Goal: Task Accomplishment & Management: Manage account settings

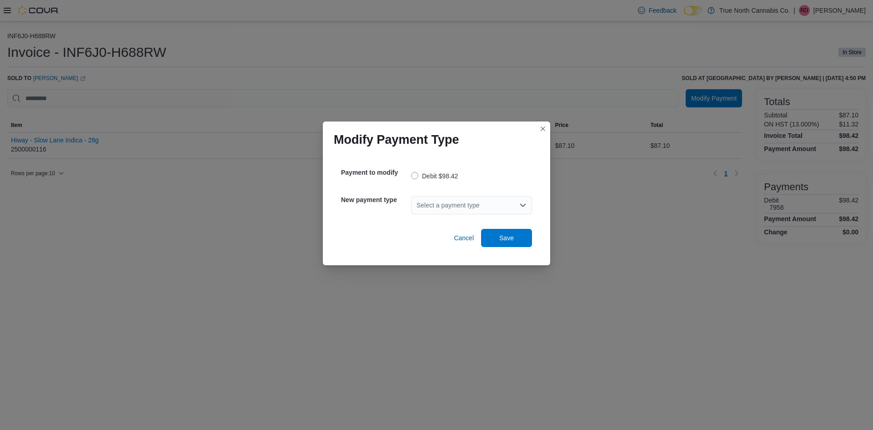
click at [481, 202] on div "Select a payment type" at bounding box center [471, 205] width 121 height 18
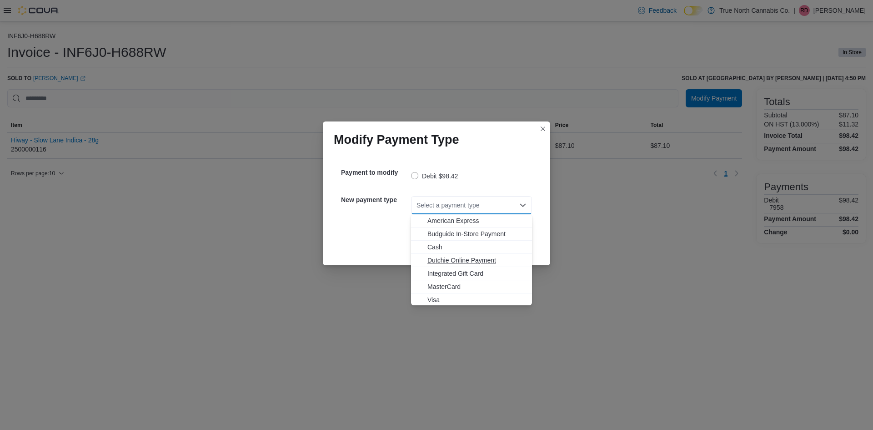
scroll to position [1, 0]
click at [448, 286] on span "MasterCard" at bounding box center [477, 285] width 99 height 9
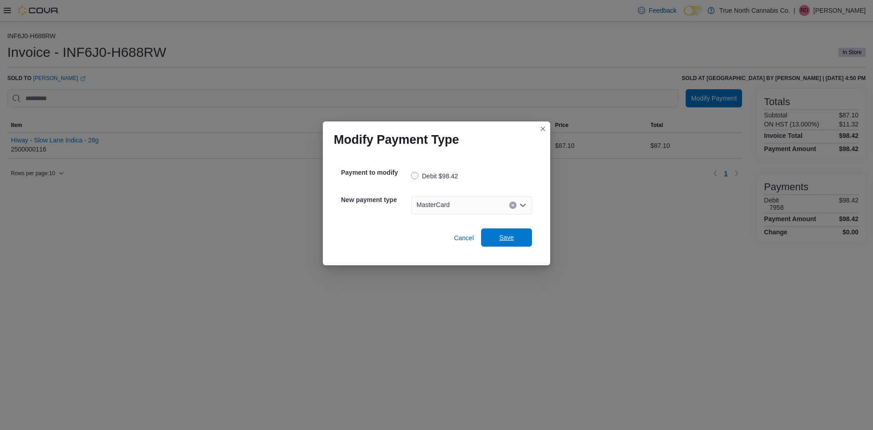
click at [497, 239] on span "Save" at bounding box center [507, 237] width 40 height 18
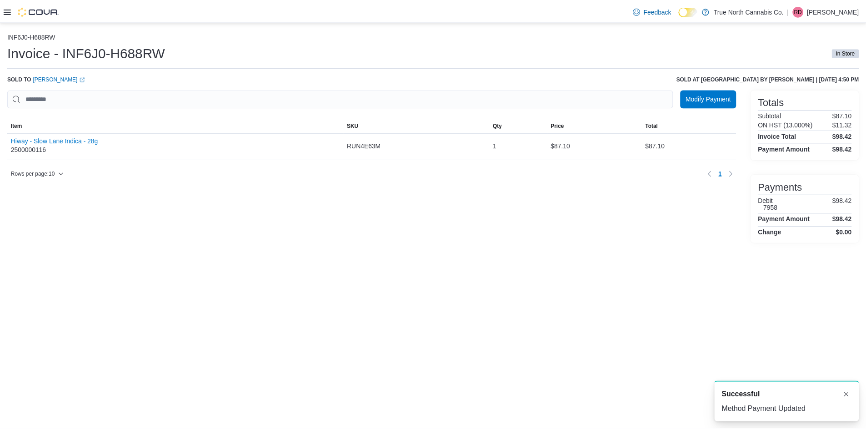
scroll to position [0, 0]
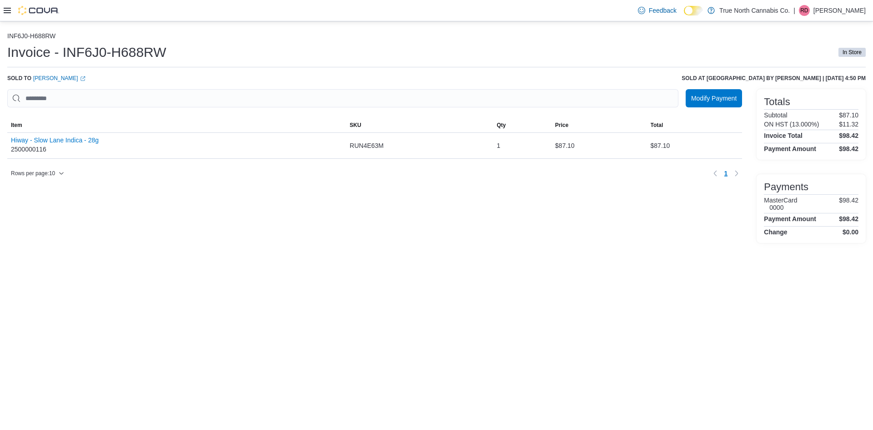
click at [52, 11] on img at bounding box center [38, 10] width 41 height 9
click at [4, 11] on icon at bounding box center [7, 10] width 7 height 5
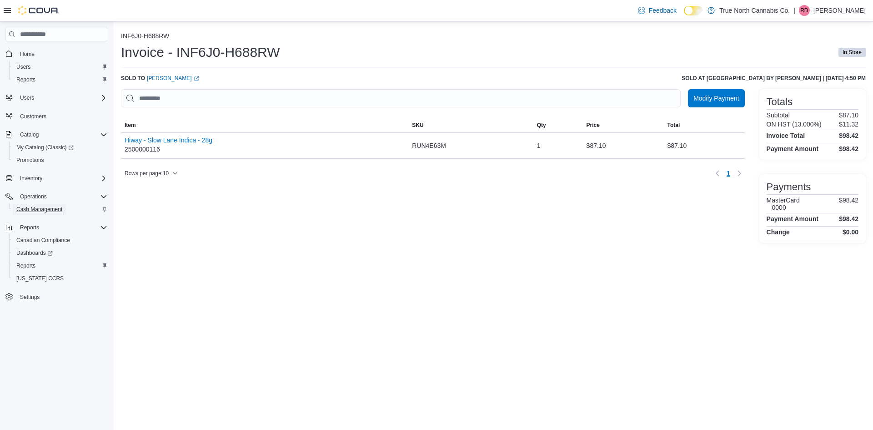
click at [25, 206] on span "Cash Management" at bounding box center [39, 209] width 46 height 7
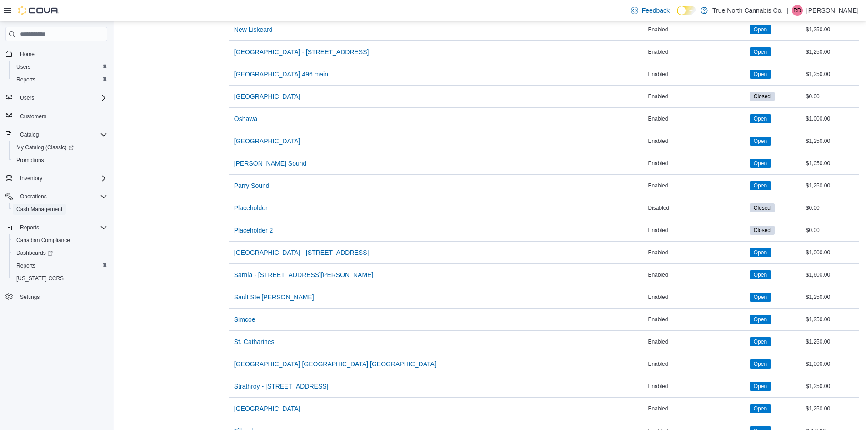
scroll to position [979, 0]
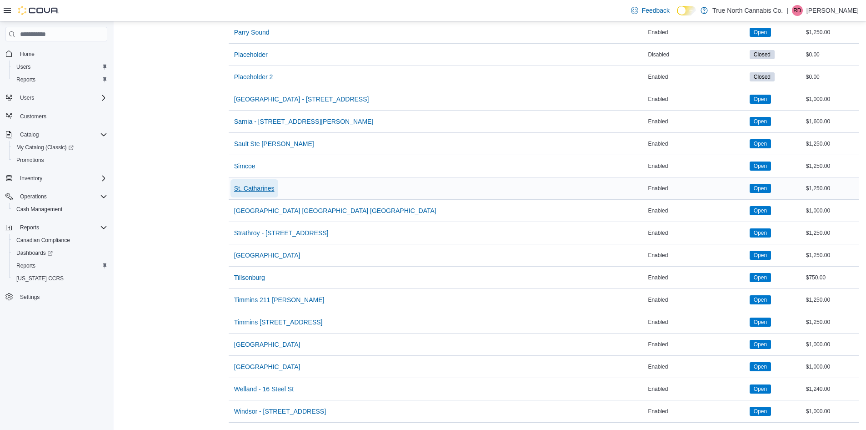
click at [253, 184] on span "St. Catharines" at bounding box center [254, 188] width 40 height 9
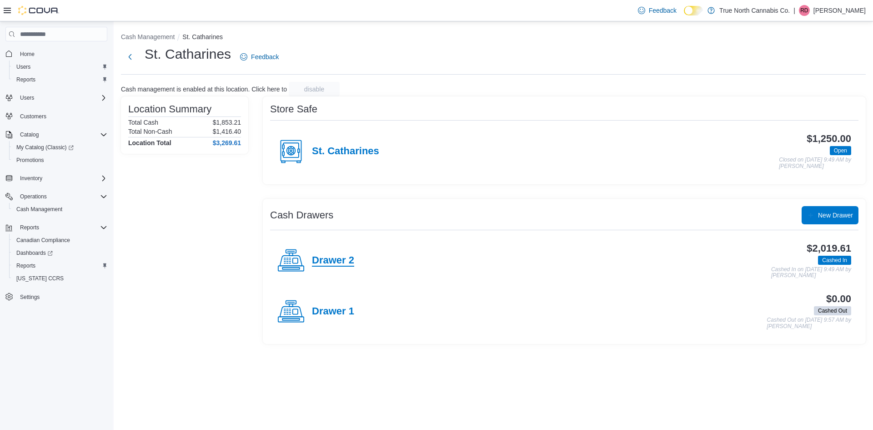
click at [322, 256] on h4 "Drawer 2" at bounding box center [333, 261] width 42 height 12
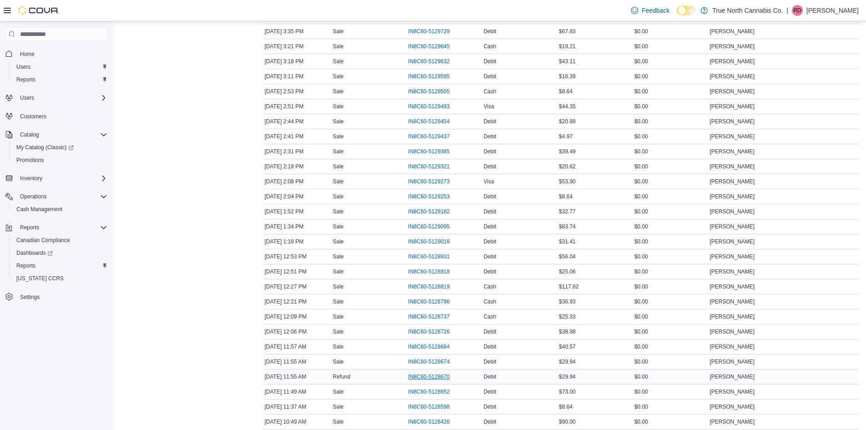
scroll to position [426, 0]
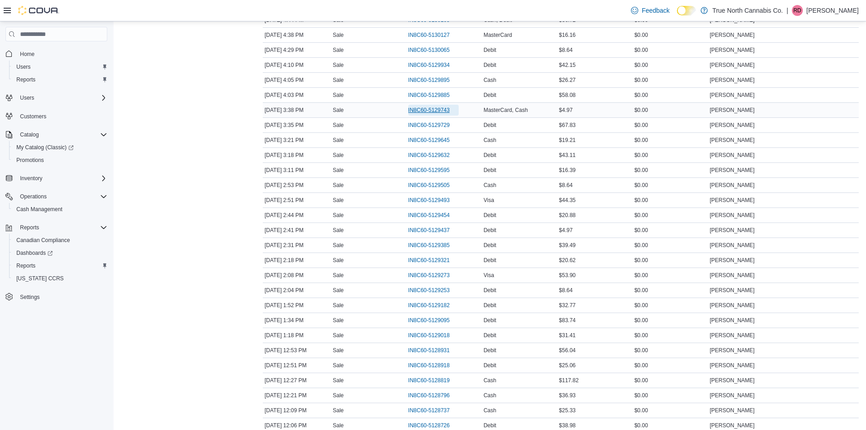
click at [425, 108] on span "IN8C60-5129743" at bounding box center [428, 109] width 41 height 7
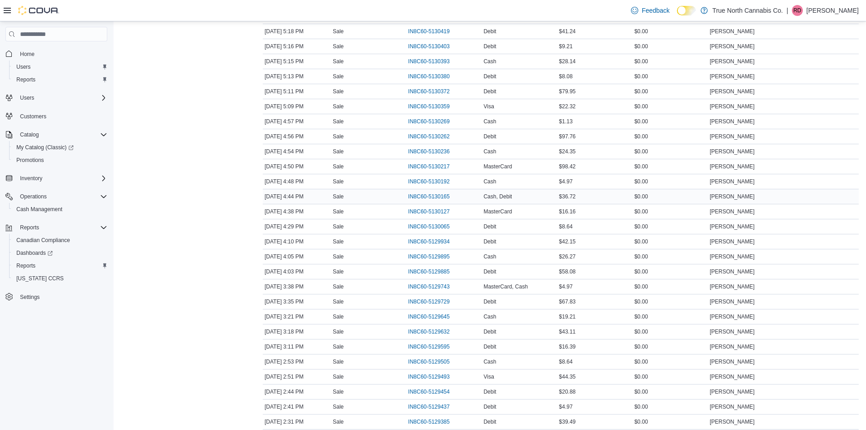
scroll to position [244, 0]
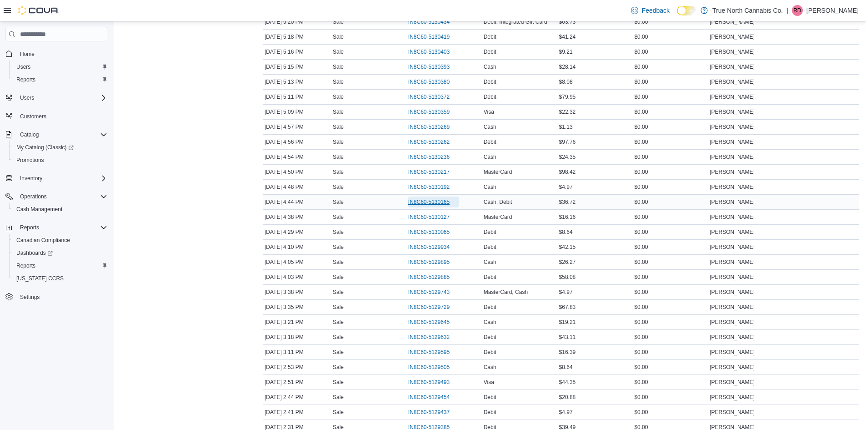
click at [426, 203] on span "IN8C60-5130165" at bounding box center [428, 201] width 41 height 7
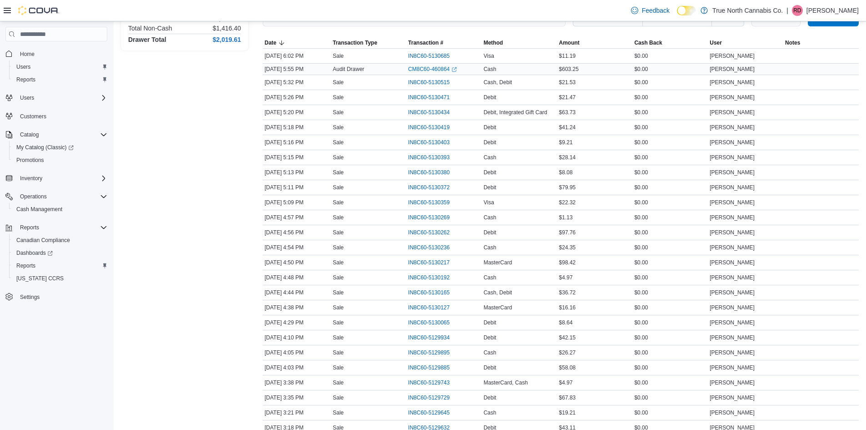
scroll to position [153, 0]
click at [429, 112] on span "IN8C60-5130434" at bounding box center [428, 112] width 41 height 7
click at [443, 83] on span "IN8C60-5130515" at bounding box center [428, 82] width 41 height 7
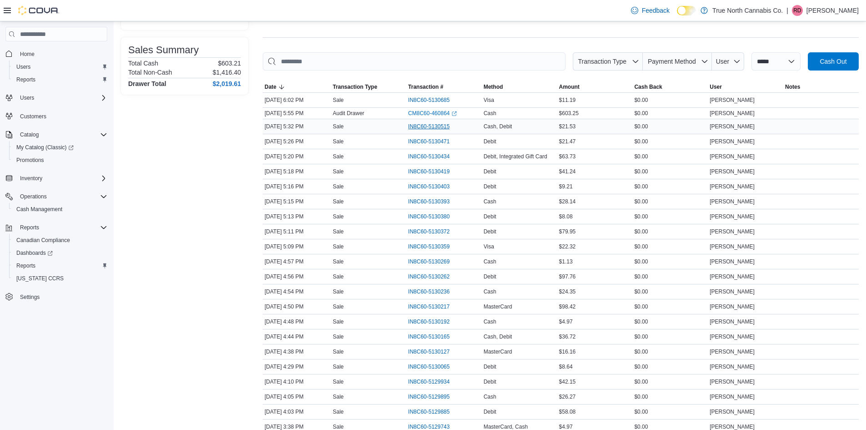
scroll to position [62, 0]
